Goal: Task Accomplishment & Management: Use online tool/utility

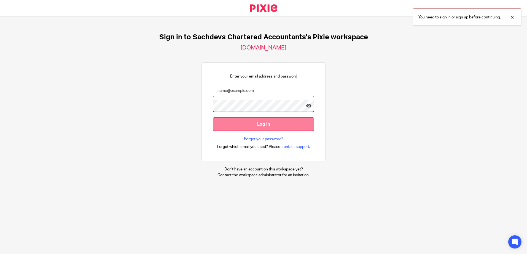
type input "[PERSON_NAME][EMAIL_ADDRESS][DOMAIN_NAME]"
click at [231, 126] on input "Log in" at bounding box center [263, 124] width 101 height 13
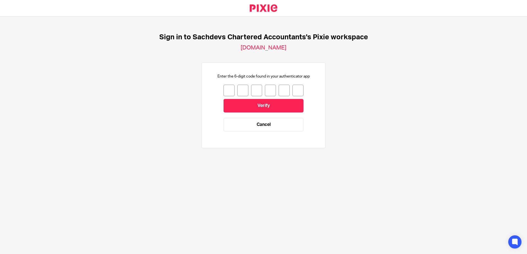
click at [224, 88] on input "number" at bounding box center [228, 91] width 11 height 12
click at [227, 91] on input "number" at bounding box center [228, 91] width 11 height 12
type input "3"
type input "0"
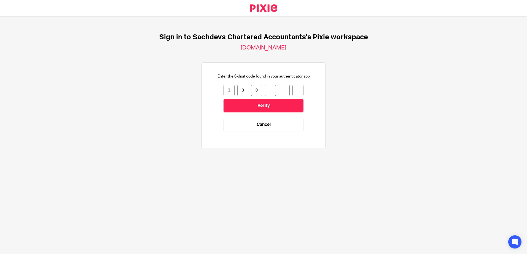
type input "5"
type input "7"
type input "0"
click at [246, 106] on input "Verify" at bounding box center [263, 105] width 80 height 13
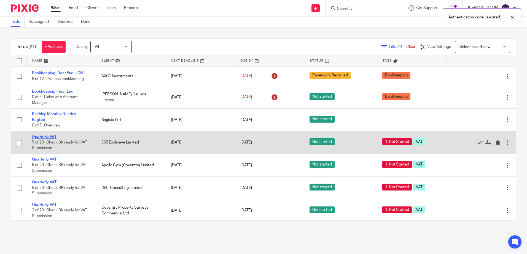
click at [48, 137] on link "Quarterly VAT" at bounding box center [44, 137] width 25 height 4
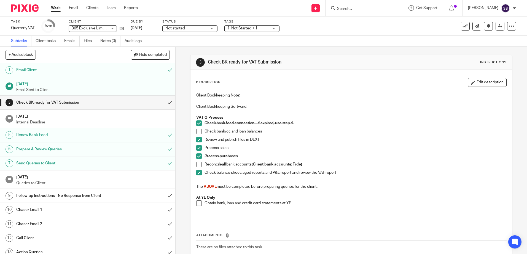
click at [197, 131] on span at bounding box center [199, 132] width 6 height 6
click at [199, 167] on span at bounding box center [199, 165] width 6 height 6
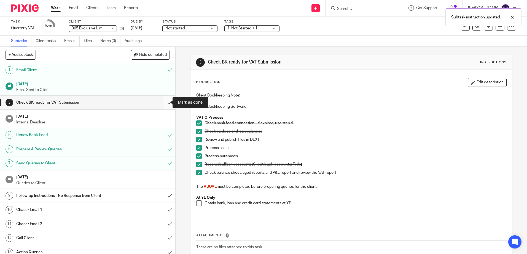
click at [164, 102] on input "submit" at bounding box center [87, 103] width 175 height 14
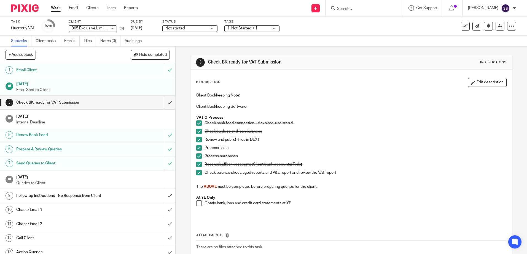
click at [55, 9] on link "Work" at bounding box center [56, 8] width 10 height 6
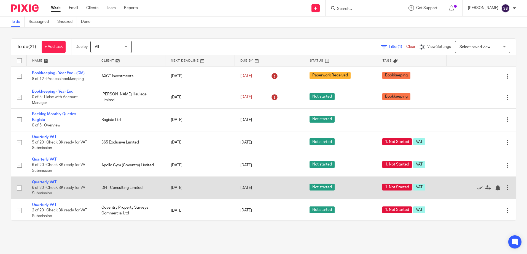
scroll to position [28, 0]
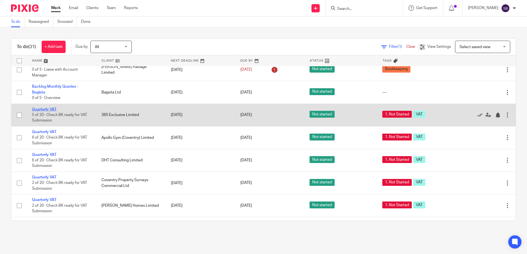
click at [40, 109] on link "Quarterly VAT" at bounding box center [44, 110] width 25 height 4
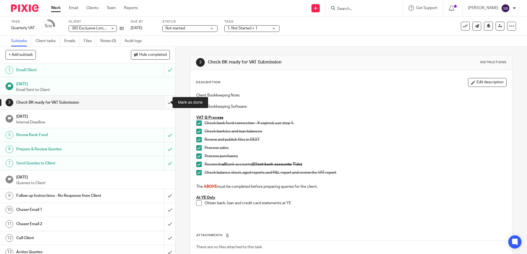
click at [165, 102] on input "submit" at bounding box center [87, 103] width 175 height 14
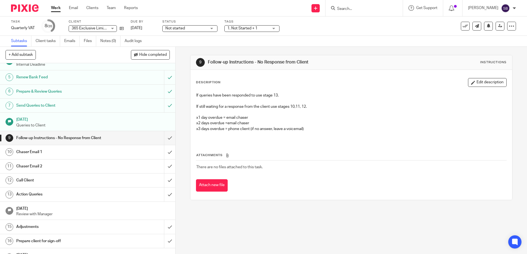
scroll to position [113, 0]
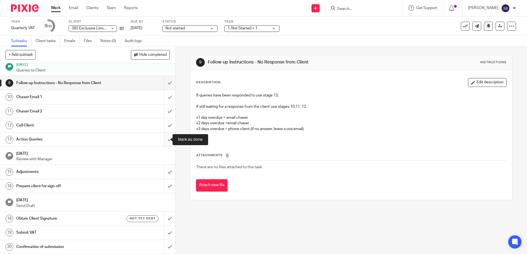
click at [163, 139] on input "submit" at bounding box center [87, 140] width 175 height 14
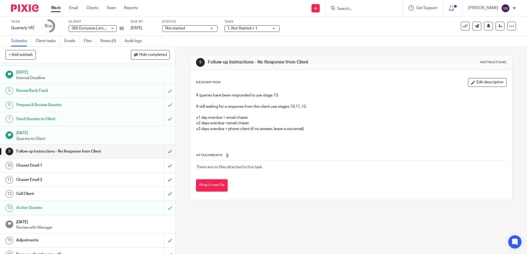
scroll to position [55, 0]
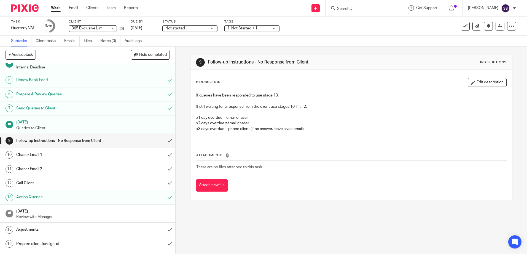
click at [55, 7] on link "Work" at bounding box center [56, 8] width 10 height 6
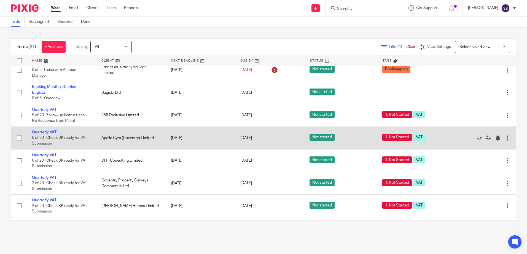
scroll to position [28, 0]
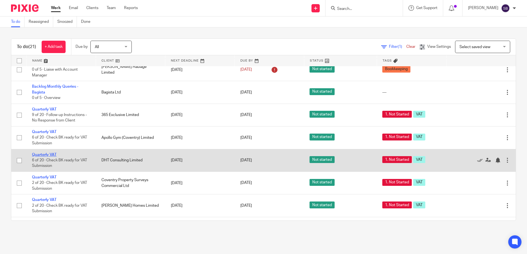
click at [47, 155] on link "Quarterly VAT" at bounding box center [44, 155] width 25 height 4
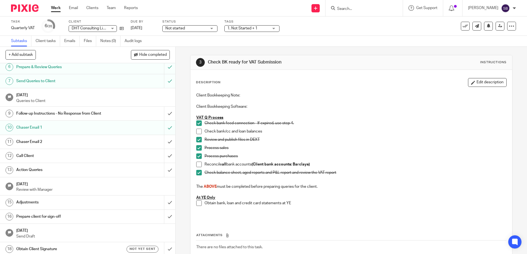
scroll to position [83, 0]
